Goal: Task Accomplishment & Management: Use online tool/utility

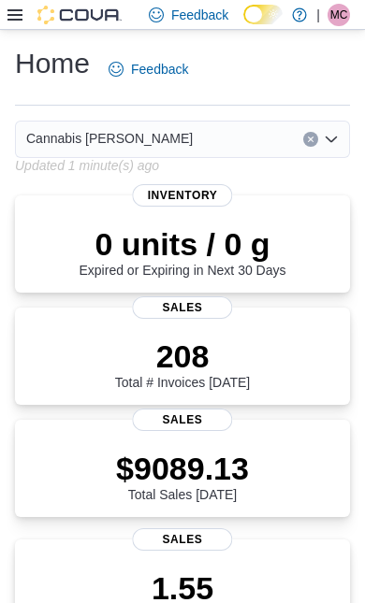
click at [13, 12] on icon at bounding box center [14, 14] width 15 height 11
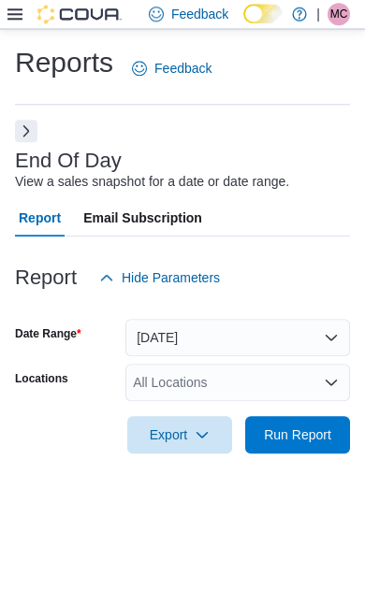
scroll to position [42, 0]
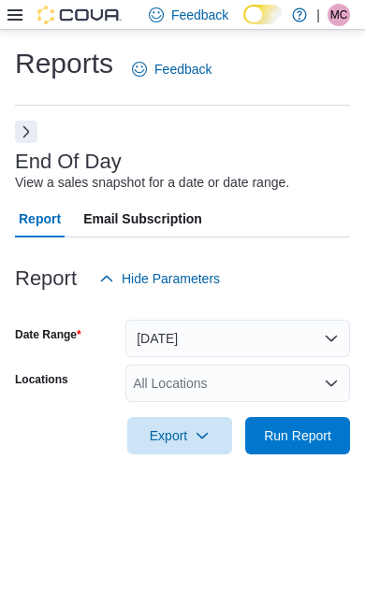
click at [316, 426] on span "Run Report" at bounding box center [297, 435] width 67 height 19
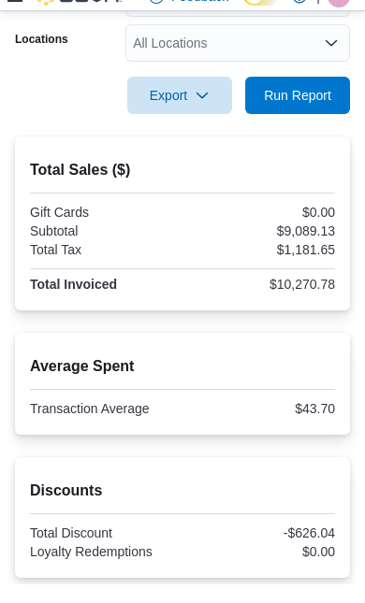
scroll to position [322, 0]
